Goal: Task Accomplishment & Management: Manage account settings

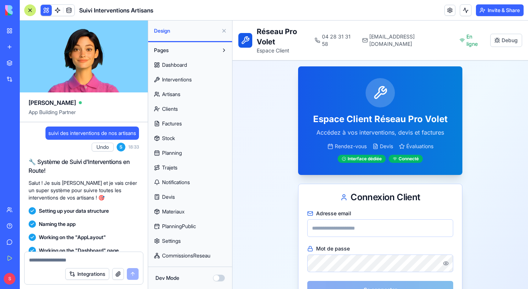
scroll to position [213386, 0]
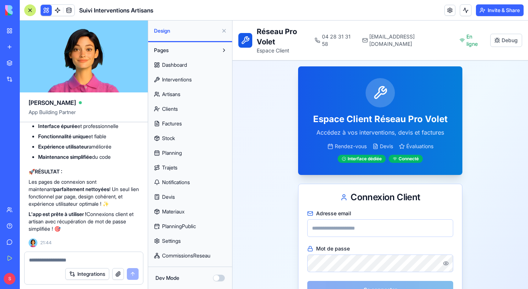
click at [42, 11] on button at bounding box center [46, 10] width 11 height 11
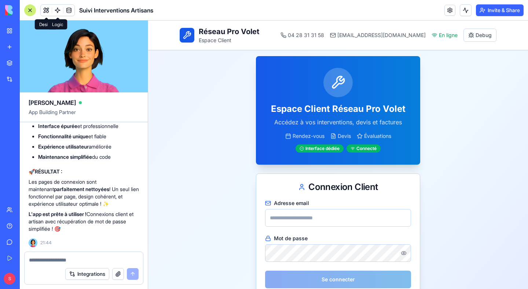
click at [48, 9] on span at bounding box center [57, 10] width 21 height 21
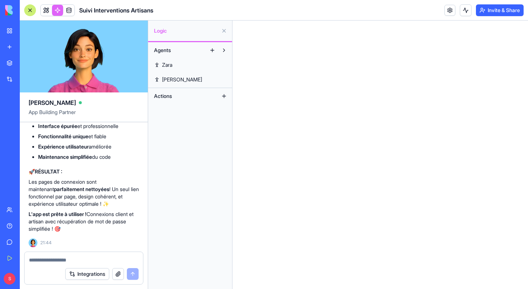
click at [43, 11] on link at bounding box center [46, 10] width 11 height 11
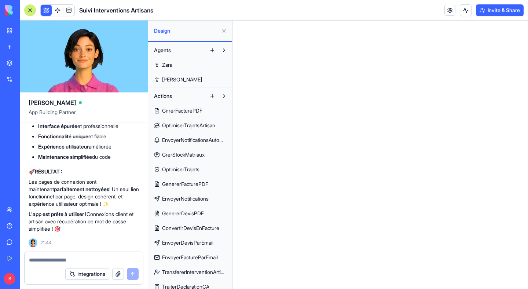
click at [182, 31] on span "Design" at bounding box center [186, 30] width 64 height 7
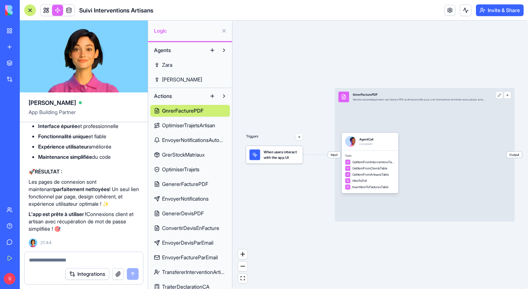
click at [227, 30] on button at bounding box center [224, 31] width 12 height 12
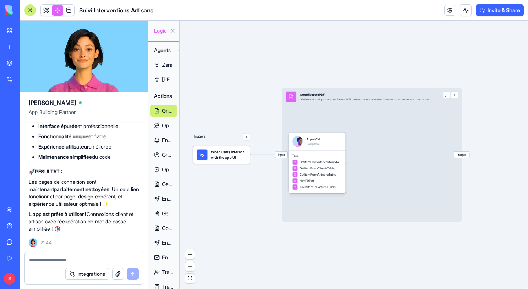
click at [217, 29] on div "Triggers When users interact with the app UI Input GnrerFacturePDF Génère autom…" at bounding box center [354, 155] width 348 height 268
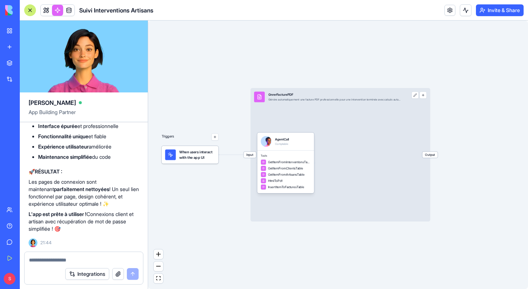
click at [223, 28] on div "Triggers When users interact with the app UI Input GnrerFacturePDF Génère autom…" at bounding box center [338, 155] width 380 height 268
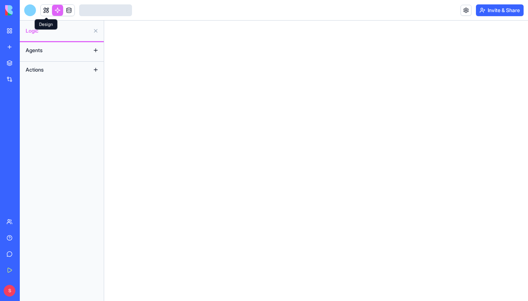
click at [49, 11] on link at bounding box center [46, 10] width 11 height 11
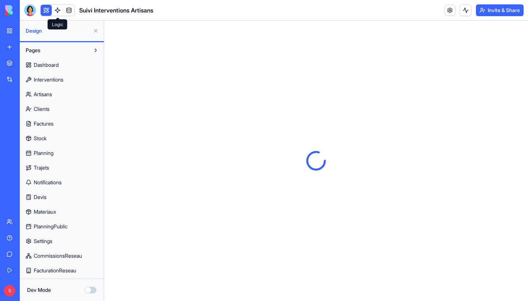
click at [59, 66] on span "Dashboard" at bounding box center [46, 64] width 25 height 7
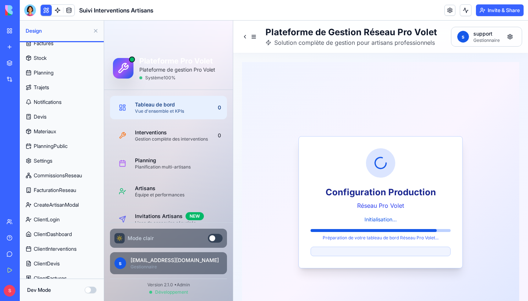
scroll to position [80, 0]
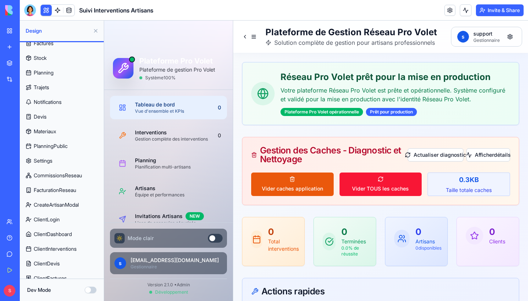
click at [49, 162] on span "Settings" at bounding box center [43, 160] width 19 height 7
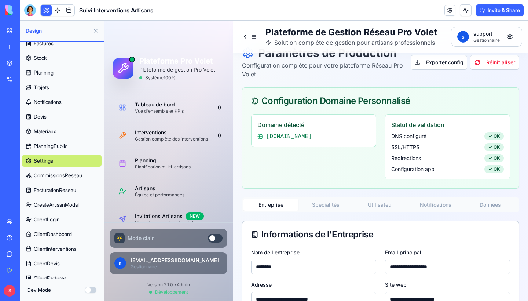
scroll to position [19, 0]
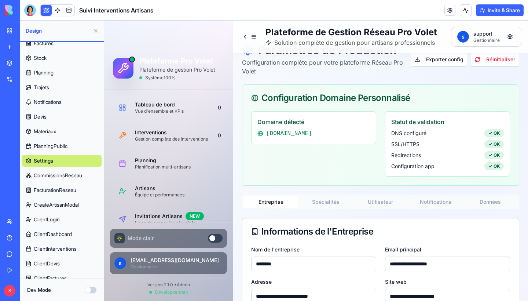
click at [324, 208] on div "Entreprise Spécialités Utilisateur Notifications Données" at bounding box center [380, 201] width 277 height 15
click at [324, 204] on button "Spécialités" at bounding box center [326, 202] width 55 height 12
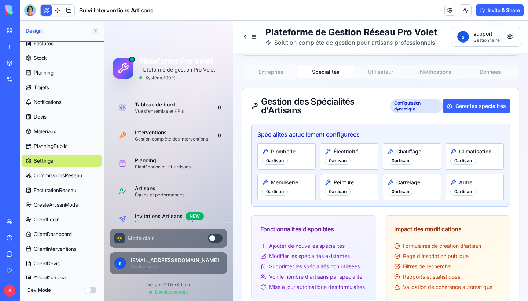
scroll to position [150, 0]
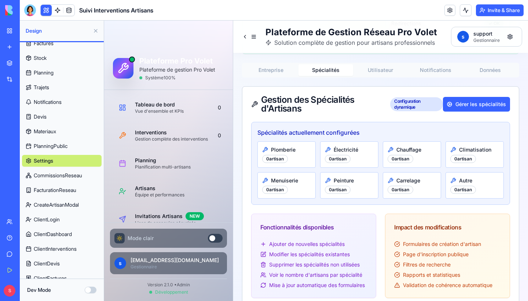
click at [271, 160] on div "0 artisan" at bounding box center [275, 159] width 26 height 8
drag, startPoint x: 259, startPoint y: 134, endPoint x: 385, endPoint y: 136, distance: 125.8
click at [385, 136] on h4 "Spécialités actuellement configurées" at bounding box center [380, 132] width 246 height 9
copy h4 "Spécialités actuellement configurées"
